Goal: Information Seeking & Learning: Learn about a topic

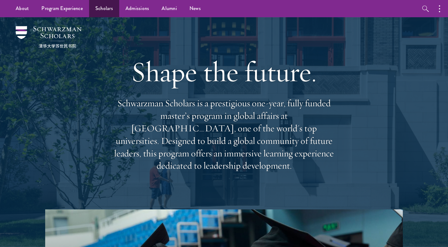
click at [110, 10] on link "Scholars" at bounding box center [104, 8] width 30 height 17
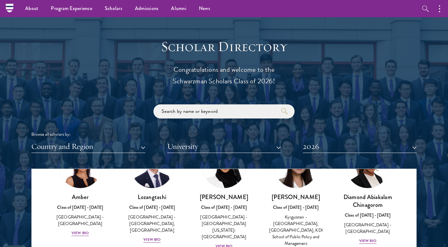
scroll to position [659, 0]
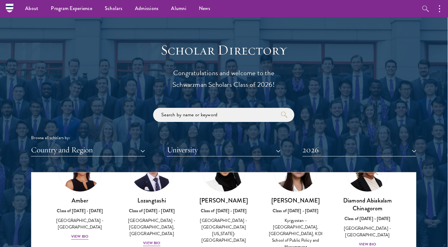
click at [141, 147] on button "Country and Region" at bounding box center [88, 150] width 114 height 13
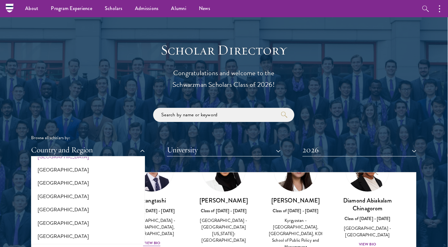
scroll to position [188, 0]
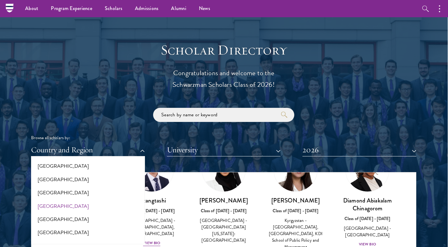
click at [51, 202] on button "[GEOGRAPHIC_DATA]" at bounding box center [88, 206] width 110 height 13
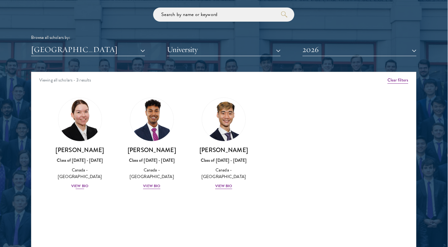
scroll to position [759, 1]
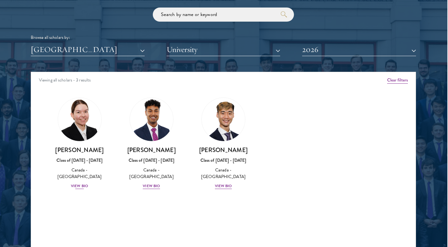
click at [79, 116] on img at bounding box center [80, 120] width 48 height 48
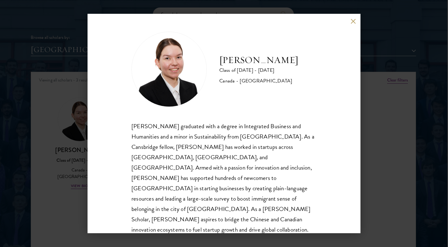
scroll to position [1, 0]
click at [353, 23] on button at bounding box center [352, 20] width 5 height 5
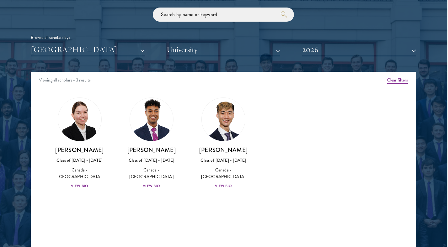
click at [141, 49] on button "[GEOGRAPHIC_DATA]" at bounding box center [88, 49] width 114 height 13
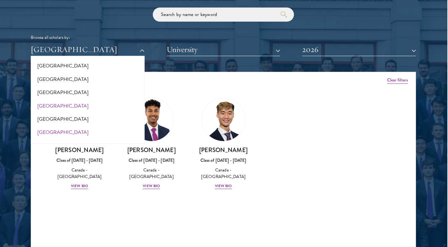
click at [42, 126] on button "[GEOGRAPHIC_DATA]" at bounding box center [88, 132] width 110 height 13
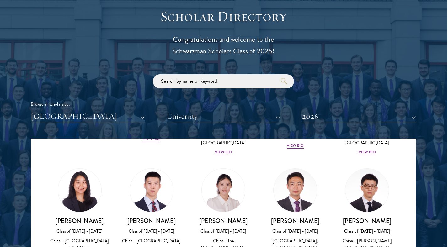
scroll to position [709, 1]
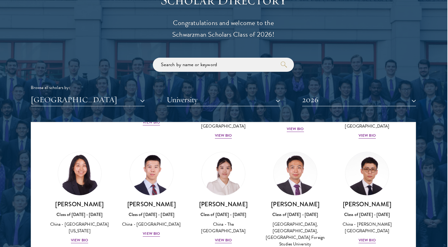
click at [143, 97] on button "[GEOGRAPHIC_DATA]" at bounding box center [88, 99] width 114 height 13
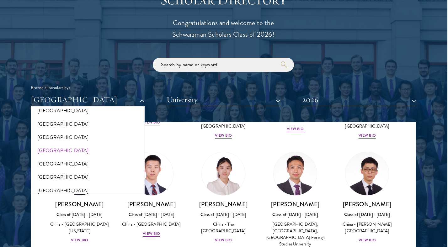
scroll to position [1301, 0]
click at [61, 131] on button "[GEOGRAPHIC_DATA]" at bounding box center [88, 137] width 110 height 13
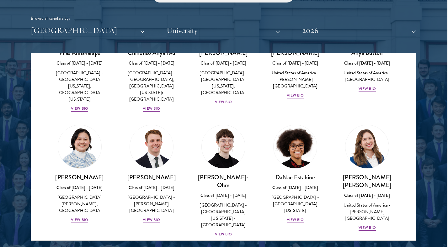
scroll to position [197, 0]
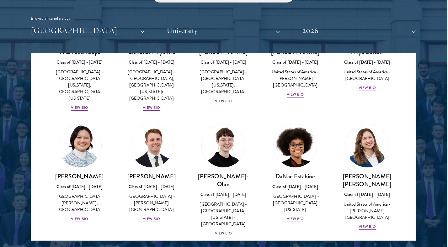
click at [84, 129] on img at bounding box center [80, 146] width 48 height 48
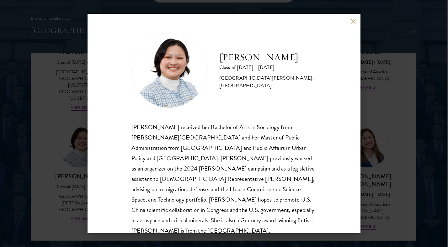
click at [353, 22] on button at bounding box center [352, 20] width 5 height 5
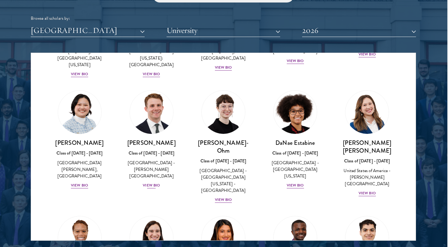
scroll to position [231, 0]
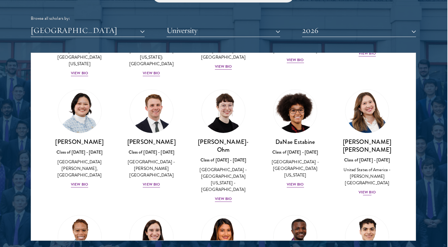
click at [367, 99] on img at bounding box center [367, 111] width 48 height 48
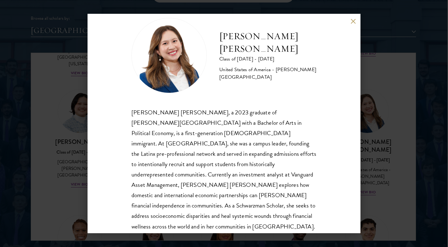
scroll to position [12, 0]
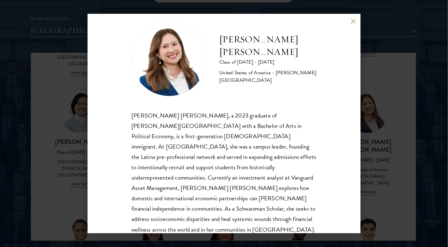
click at [353, 19] on button at bounding box center [352, 20] width 5 height 5
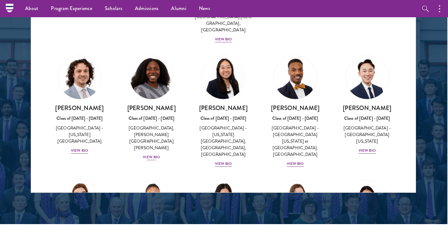
scroll to position [481, 0]
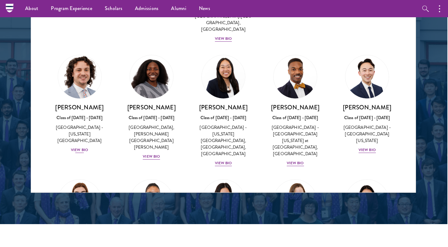
click at [83, 53] on img at bounding box center [80, 77] width 48 height 48
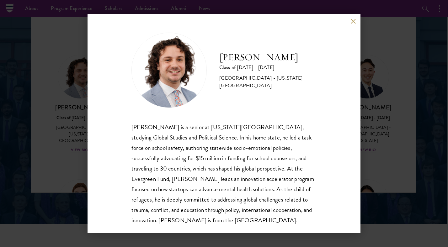
click at [354, 24] on button at bounding box center [352, 20] width 5 height 5
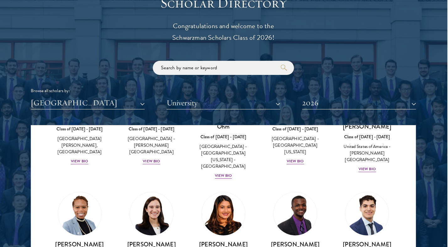
scroll to position [718, 1]
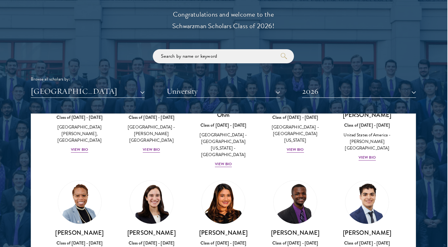
click at [141, 89] on button "[GEOGRAPHIC_DATA]" at bounding box center [88, 91] width 114 height 13
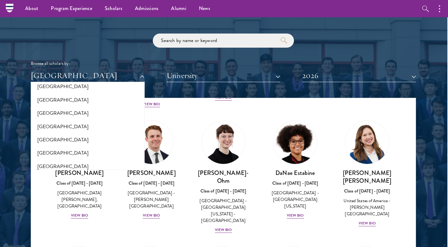
scroll to position [865, 0]
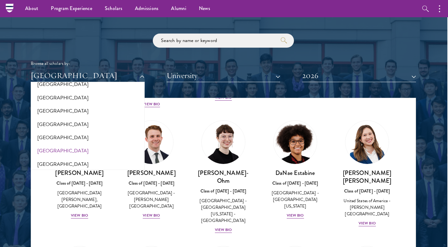
click at [47, 144] on button "[GEOGRAPHIC_DATA]" at bounding box center [88, 150] width 110 height 13
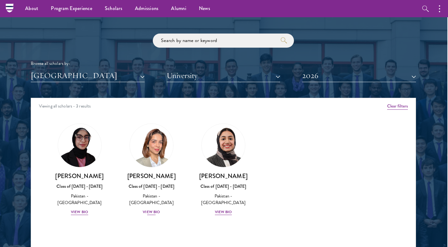
click at [149, 141] on img at bounding box center [152, 146] width 48 height 48
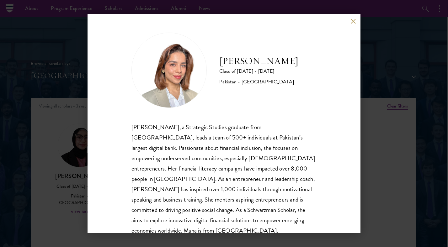
click at [352, 21] on button at bounding box center [352, 20] width 5 height 5
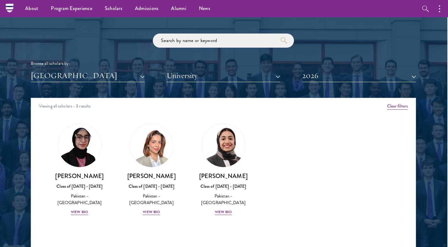
click at [143, 74] on button "[GEOGRAPHIC_DATA]" at bounding box center [88, 75] width 114 height 13
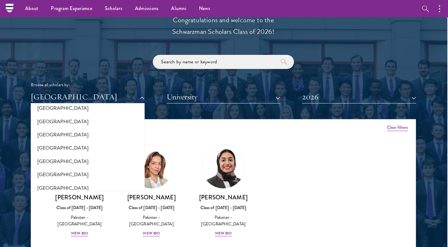
scroll to position [711, 1]
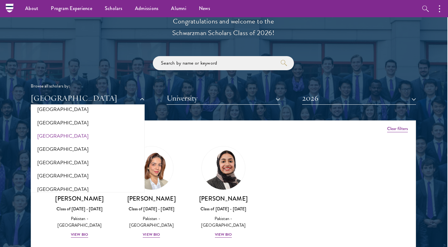
click at [56, 129] on button "[GEOGRAPHIC_DATA]" at bounding box center [88, 135] width 110 height 13
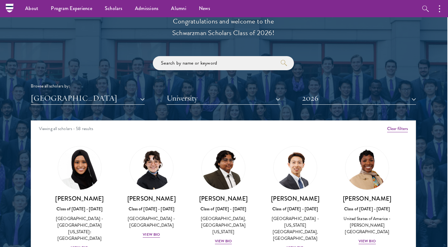
click at [141, 95] on button "[GEOGRAPHIC_DATA]" at bounding box center [88, 98] width 114 height 13
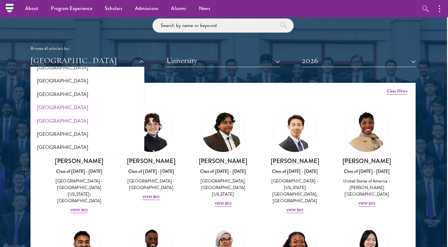
scroll to position [184, 0]
click at [42, 143] on button "[GEOGRAPHIC_DATA]" at bounding box center [87, 146] width 110 height 13
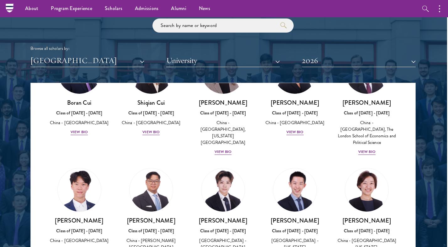
scroll to position [187, 0]
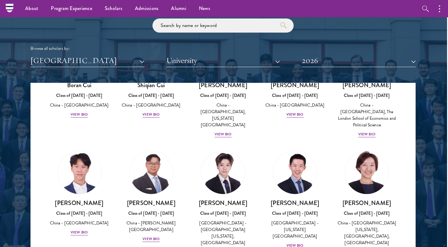
click at [364, 170] on img at bounding box center [367, 173] width 48 height 48
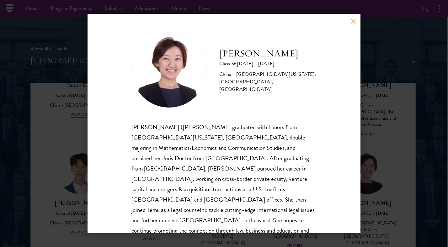
click at [354, 20] on button at bounding box center [352, 20] width 5 height 5
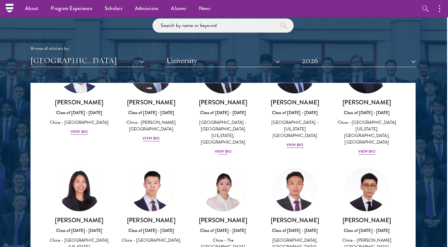
scroll to position [288, 0]
click at [78, 172] on img at bounding box center [79, 189] width 48 height 48
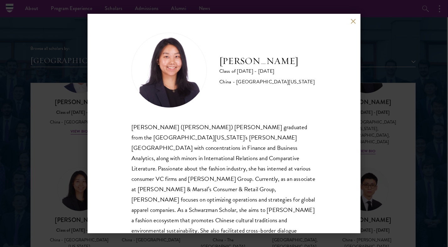
click at [353, 19] on button at bounding box center [352, 20] width 5 height 5
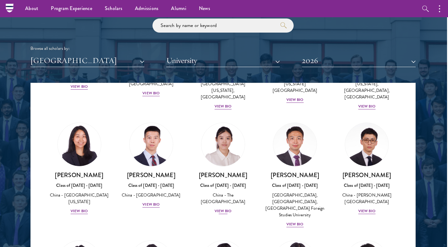
scroll to position [335, 0]
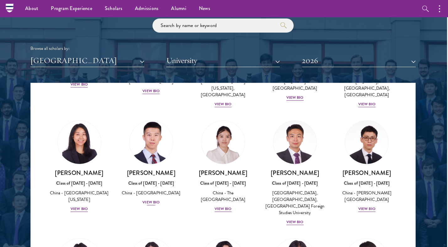
click at [152, 118] on img at bounding box center [151, 142] width 48 height 48
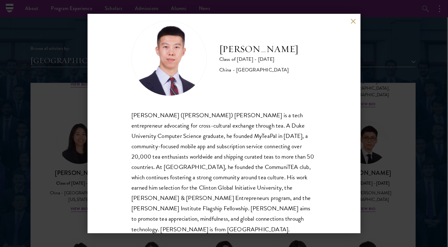
scroll to position [10, 0]
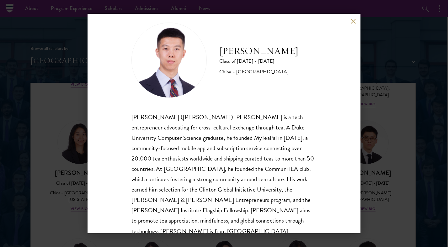
click at [351, 19] on button at bounding box center [352, 20] width 5 height 5
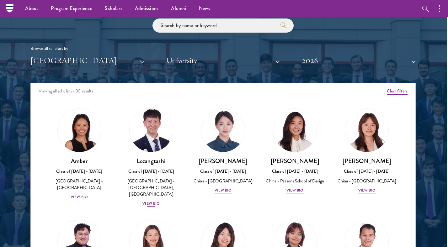
click at [154, 129] on img at bounding box center [151, 131] width 48 height 48
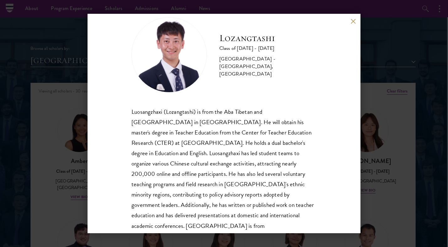
scroll to position [13, 0]
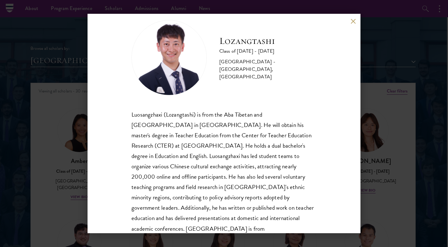
click at [351, 22] on button at bounding box center [352, 20] width 5 height 5
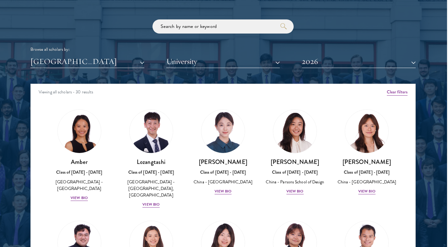
scroll to position [17, 0]
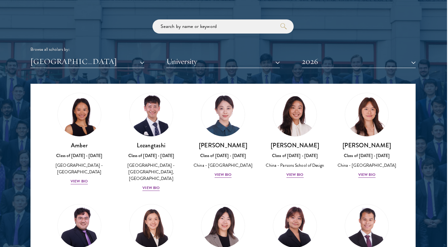
click at [145, 60] on div "[GEOGRAPHIC_DATA] All Countries and Regions [GEOGRAPHIC_DATA] [GEOGRAPHIC_DATA]…" at bounding box center [222, 61] width 385 height 13
click at [141, 60] on button "[GEOGRAPHIC_DATA]" at bounding box center [87, 61] width 114 height 13
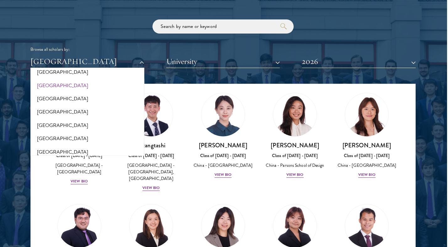
scroll to position [1301, 0]
click at [62, 93] on button "[GEOGRAPHIC_DATA]" at bounding box center [87, 99] width 110 height 13
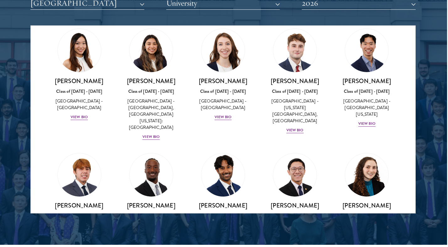
scroll to position [758, 0]
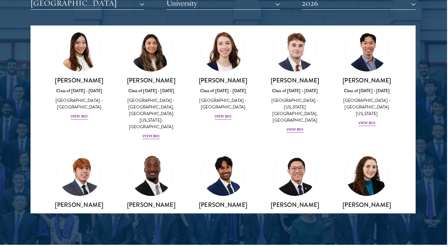
click at [155, 150] on img at bounding box center [151, 174] width 48 height 48
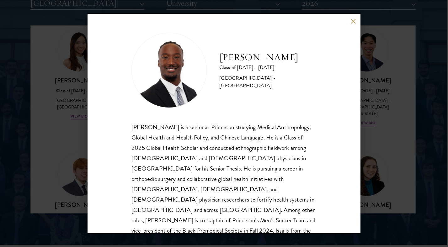
click at [351, 21] on button at bounding box center [352, 20] width 5 height 5
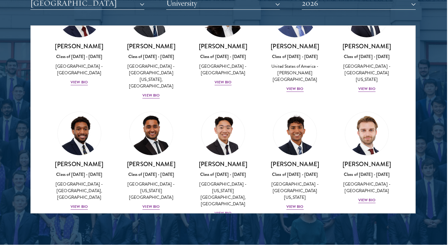
scroll to position [1048, 0]
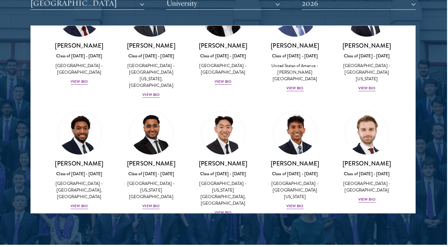
click at [219, 227] on img at bounding box center [223, 251] width 48 height 48
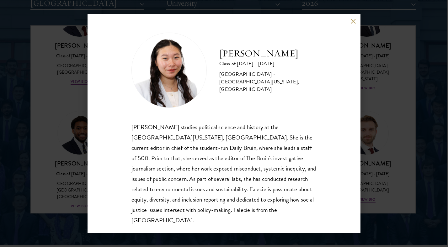
click at [353, 21] on button at bounding box center [352, 20] width 5 height 5
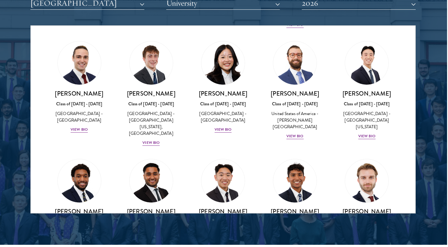
scroll to position [995, 0]
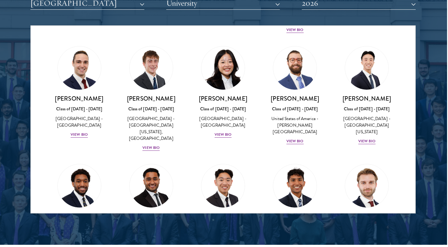
click at [142, 3] on button "[GEOGRAPHIC_DATA]" at bounding box center [87, 3] width 114 height 13
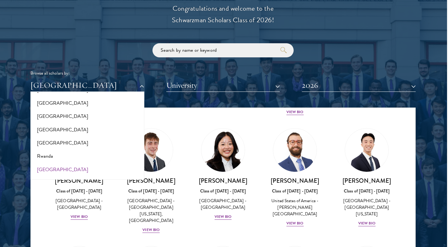
scroll to position [976, 0]
click at [47, 137] on button "[GEOGRAPHIC_DATA]" at bounding box center [87, 143] width 110 height 13
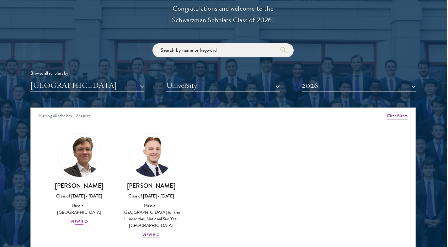
click at [81, 155] on img at bounding box center [79, 155] width 48 height 48
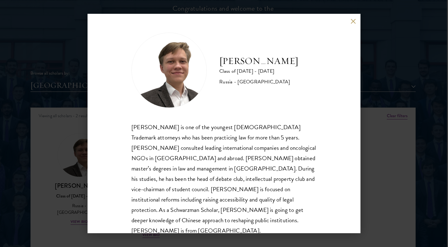
click at [352, 23] on button at bounding box center [352, 20] width 5 height 5
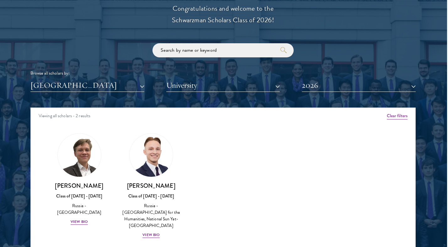
click at [139, 82] on button "[GEOGRAPHIC_DATA]" at bounding box center [87, 85] width 114 height 13
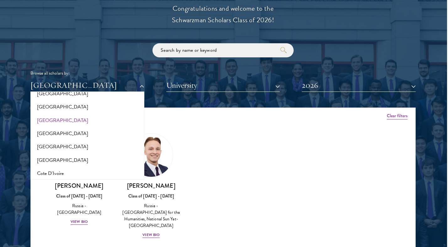
scroll to position [210, 0]
click at [42, 141] on button "[GEOGRAPHIC_DATA]" at bounding box center [87, 145] width 110 height 13
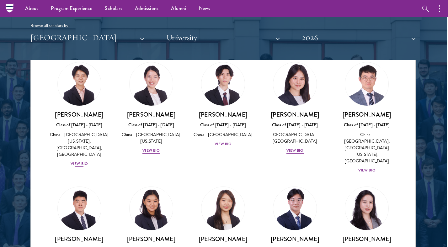
scroll to position [490, 0]
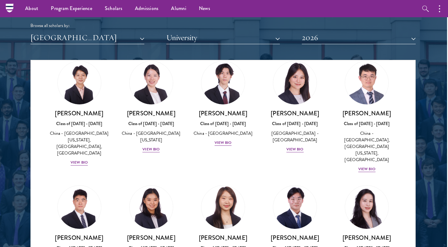
click at [222, 183] on img at bounding box center [223, 207] width 48 height 48
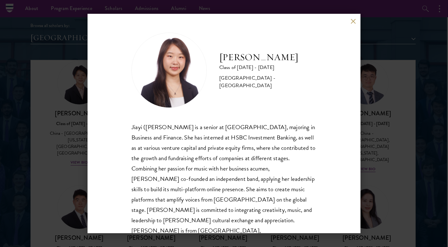
click at [354, 22] on button at bounding box center [352, 20] width 5 height 5
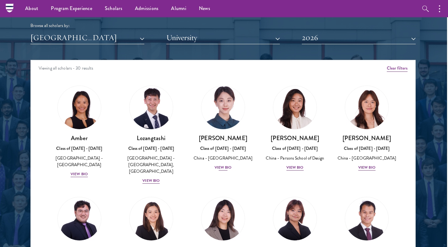
click at [218, 108] on img at bounding box center [223, 108] width 48 height 48
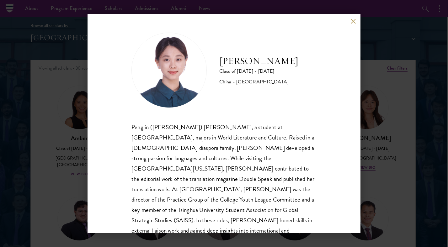
click at [353, 20] on button at bounding box center [352, 20] width 5 height 5
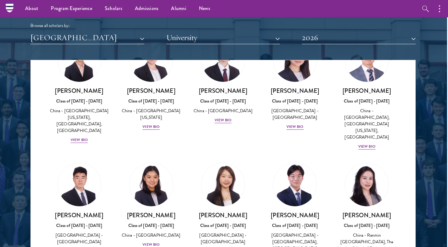
scroll to position [512, 0]
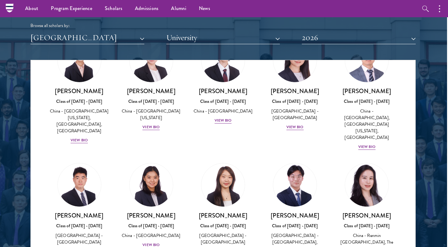
click at [358, 161] on img at bounding box center [367, 185] width 48 height 48
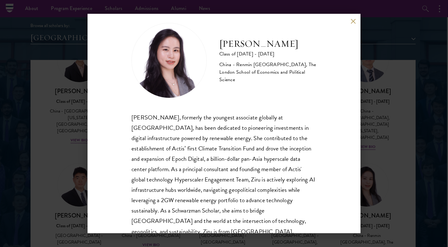
scroll to position [13, 0]
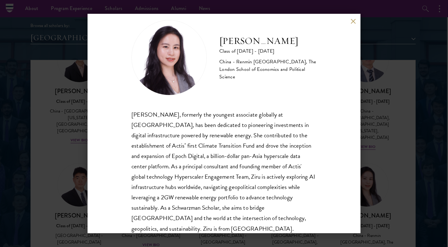
click at [352, 24] on div "[PERSON_NAME] Class of [DATE] - [DATE] [GEOGRAPHIC_DATA] - Renmin [GEOGRAPHIC_D…" at bounding box center [223, 123] width 273 height 219
click at [353, 19] on button at bounding box center [352, 20] width 5 height 5
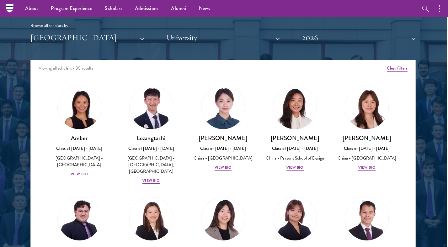
click at [140, 37] on button "[GEOGRAPHIC_DATA]" at bounding box center [87, 37] width 114 height 13
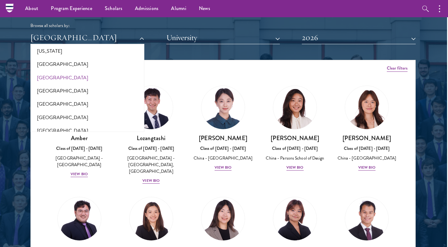
scroll to position [375, 0]
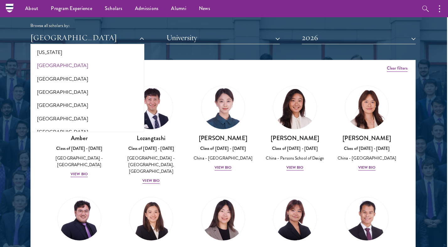
click at [48, 59] on button "[GEOGRAPHIC_DATA]" at bounding box center [87, 65] width 110 height 13
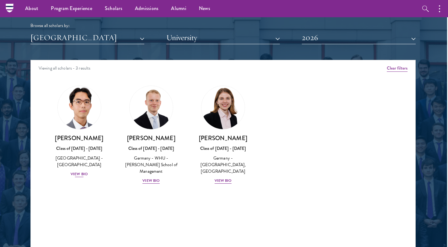
click at [82, 105] on img at bounding box center [79, 108] width 48 height 48
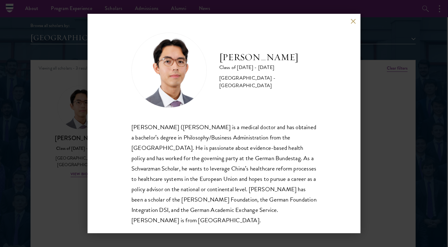
click at [353, 24] on button at bounding box center [352, 20] width 5 height 5
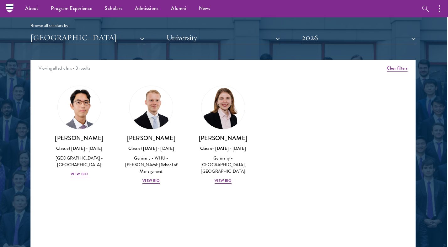
click at [143, 39] on button "[GEOGRAPHIC_DATA]" at bounding box center [87, 37] width 114 height 13
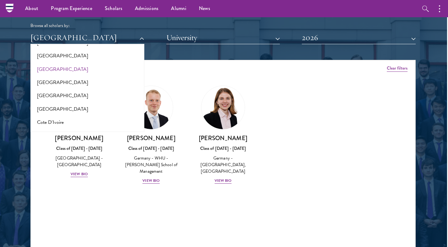
scroll to position [220, 0]
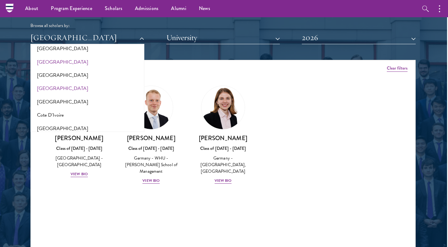
click at [45, 82] on button "[GEOGRAPHIC_DATA]" at bounding box center [87, 88] width 110 height 13
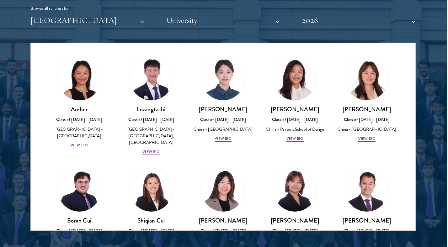
scroll to position [790, 1]
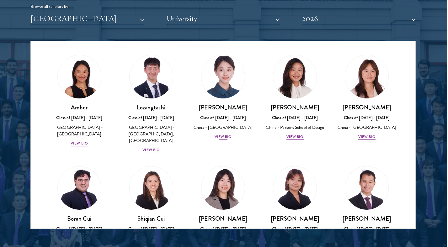
click at [216, 74] on img at bounding box center [223, 77] width 48 height 48
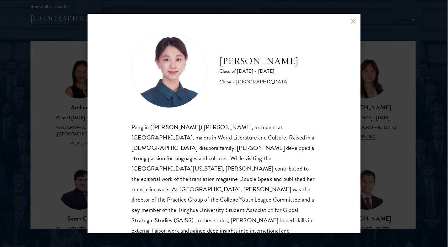
click at [351, 22] on button at bounding box center [352, 20] width 5 height 5
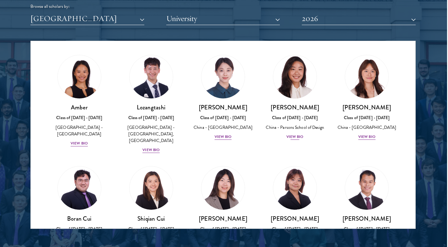
click at [294, 84] on img at bounding box center [295, 77] width 48 height 48
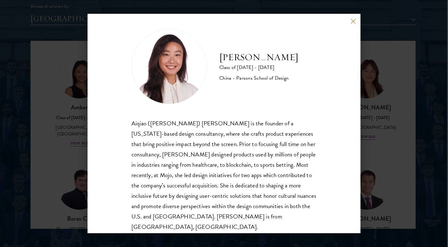
scroll to position [4, 0]
click at [351, 25] on div "[PERSON_NAME] Class of [DATE] - [DATE] China - [PERSON_NAME] School of Design […" at bounding box center [223, 123] width 273 height 219
click at [353, 23] on button at bounding box center [352, 20] width 5 height 5
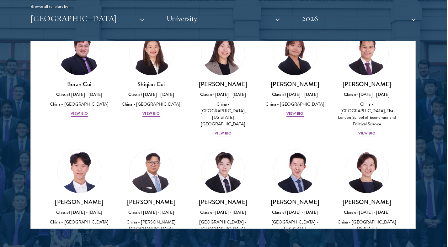
scroll to position [161, 0]
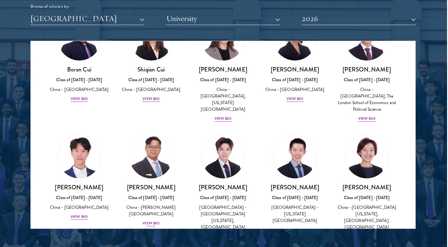
click at [148, 139] on img at bounding box center [151, 157] width 48 height 48
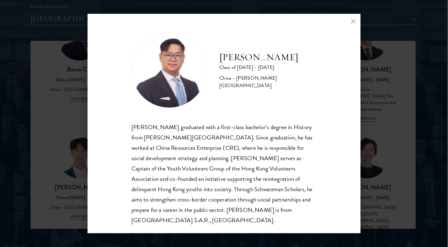
click at [352, 21] on button at bounding box center [352, 20] width 5 height 5
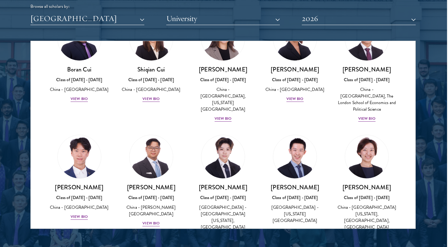
click at [142, 18] on button "[GEOGRAPHIC_DATA]" at bounding box center [87, 18] width 114 height 13
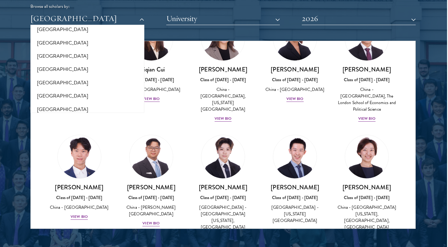
scroll to position [1301, 0]
click at [77, 50] on button "[GEOGRAPHIC_DATA]" at bounding box center [87, 56] width 110 height 13
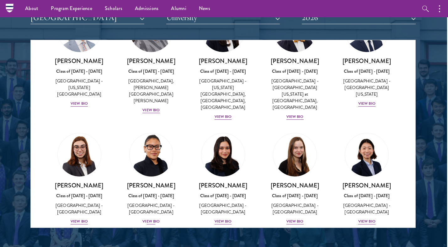
scroll to position [568, 0]
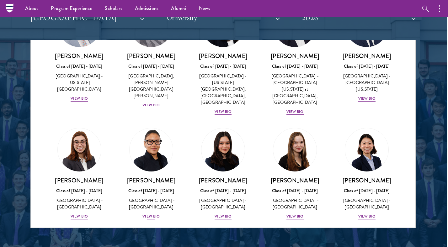
click at [151, 126] on img at bounding box center [151, 150] width 48 height 48
